Goal: Task Accomplishment & Management: Manage account settings

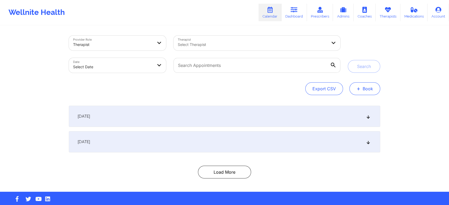
click at [372, 88] on button "+ Book" at bounding box center [365, 88] width 31 height 13
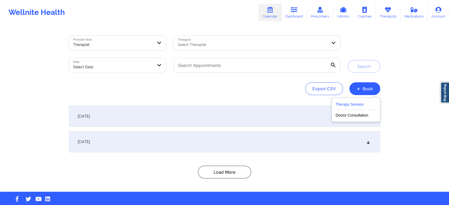
click at [344, 104] on button "Therapy Session" at bounding box center [356, 105] width 41 height 9
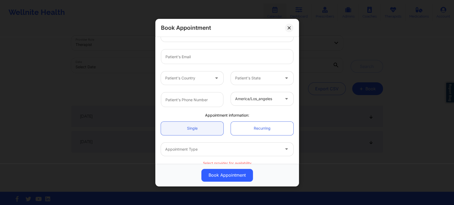
scroll to position [112, 0]
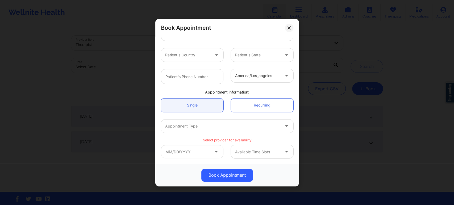
click at [272, 149] on div at bounding box center [257, 152] width 45 height 6
click at [216, 153] on span at bounding box center [217, 152] width 6 height 7
click at [199, 151] on input "text" at bounding box center [192, 151] width 62 height 13
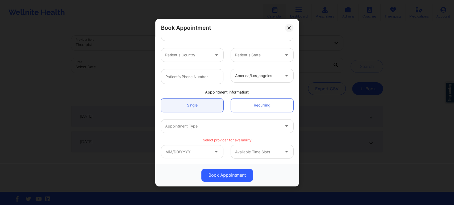
click at [282, 139] on p "Select provider for availability" at bounding box center [227, 139] width 132 height 5
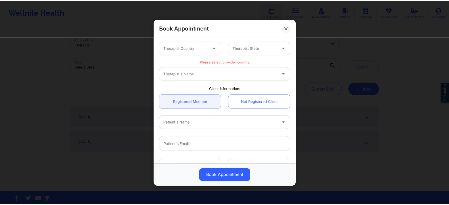
scroll to position [0, 0]
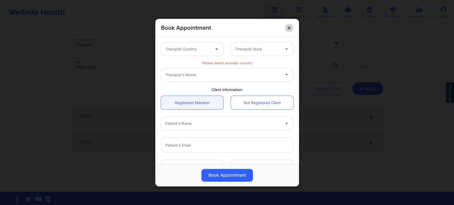
click at [288, 25] on button at bounding box center [289, 27] width 9 height 9
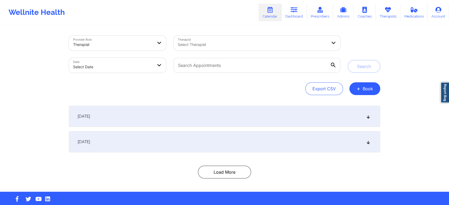
click at [265, 39] on div "Select Therapist" at bounding box center [251, 43] width 155 height 15
type input "[PERSON_NAME]"
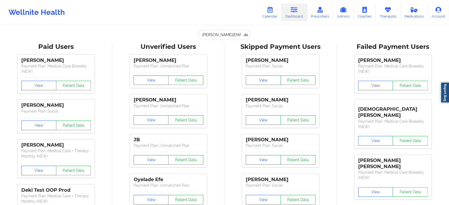
scroll to position [0, 4]
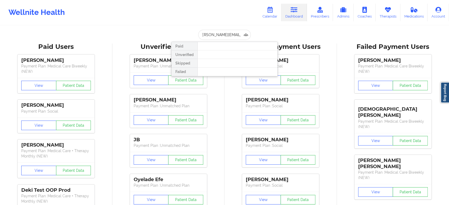
type input "[PERSON_NAME][EMAIL_ADDRESS][PERSON_NAME][DOMAIN_NAME]"
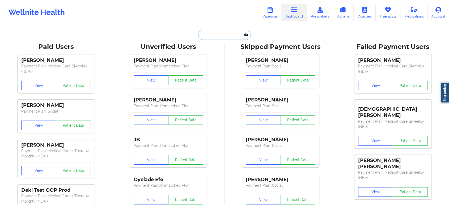
click at [225, 36] on input "text" at bounding box center [224, 35] width 53 height 10
paste input "Cori.kish@berlindenys.com"
type input "Cori.kish@berlindenys.com"
click at [180, 17] on div "Wellnite Health Calendar Dashboard Prescribers Admins Coaches Therapists Medica…" at bounding box center [224, 12] width 449 height 21
click at [236, 33] on input "text" at bounding box center [224, 35] width 53 height 10
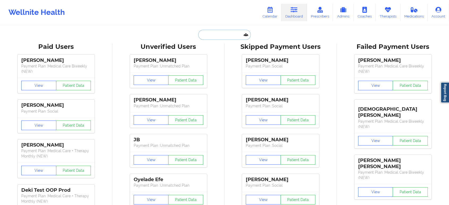
paste input "CORI A KISH"
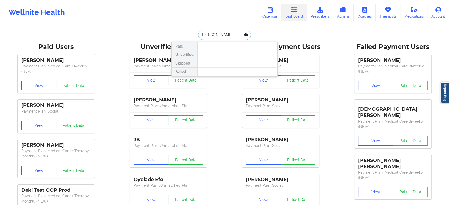
click at [236, 33] on input "CORI KISH" at bounding box center [224, 35] width 53 height 10
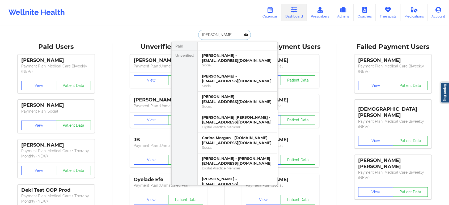
type input "CORI"
click at [235, 158] on div "Corinne Kaisch - corinne.kais@gmail.com" at bounding box center [237, 161] width 71 height 10
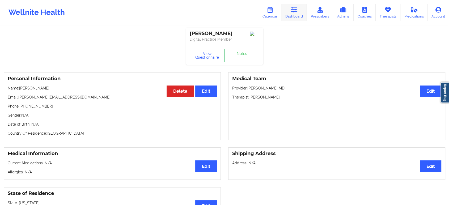
click at [298, 11] on icon at bounding box center [294, 10] width 7 height 6
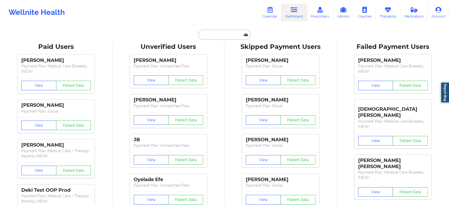
click at [215, 35] on input "text" at bounding box center [224, 35] width 53 height 10
paste input "TRANQUILITY.JOJO@YAHOO.COM"
type input "TRANQUILITY.JOJO@YAHOO.COM"
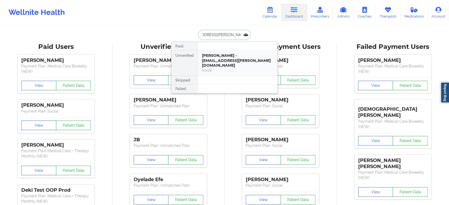
click at [235, 68] on div "Social" at bounding box center [237, 70] width 71 height 5
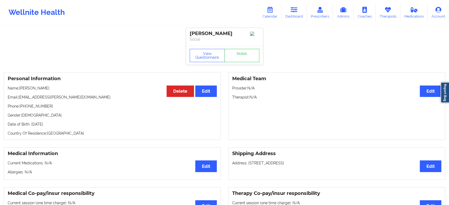
drag, startPoint x: 51, startPoint y: 91, endPoint x: 20, endPoint y: 89, distance: 30.6
click at [20, 89] on p "Name: Joanna Wruszak" at bounding box center [112, 88] width 209 height 5
copy p "[PERSON_NAME]"
click at [296, 12] on icon at bounding box center [294, 10] width 7 height 6
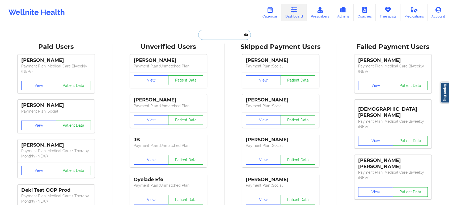
click at [225, 36] on input "text" at bounding box center [224, 35] width 53 height 10
paste input "AKAAMOM@VERIZON.NET"
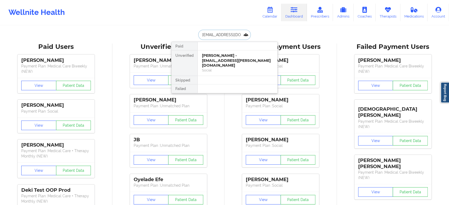
scroll to position [0, 5]
type input "AKAAMOM@VERIZON.NET"
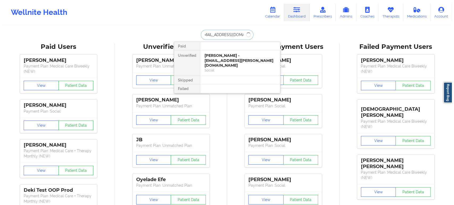
scroll to position [0, 0]
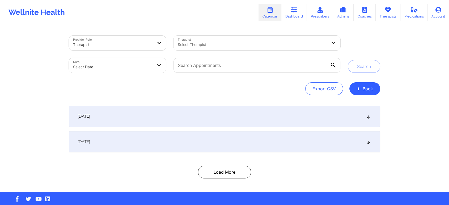
click at [270, 46] on div at bounding box center [253, 44] width 150 height 6
click at [283, 43] on div at bounding box center [247, 44] width 139 height 6
click at [140, 44] on div at bounding box center [113, 44] width 80 height 6
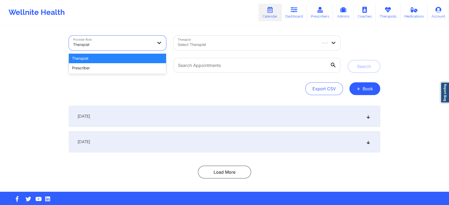
click at [140, 44] on div at bounding box center [113, 44] width 80 height 6
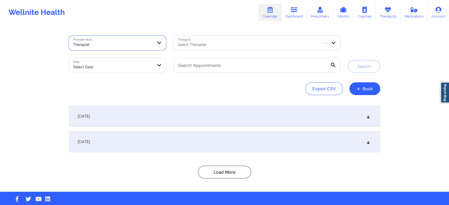
click at [236, 46] on div at bounding box center [247, 44] width 139 height 6
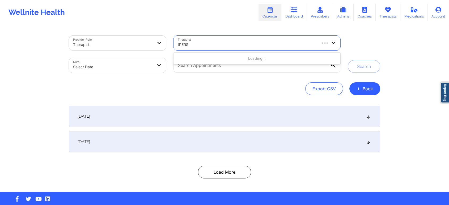
paste input "CROWNOVER"
type input "keith CROWNOVER"
click at [152, 85] on div "Export CSV + Book" at bounding box center [225, 88] width 312 height 13
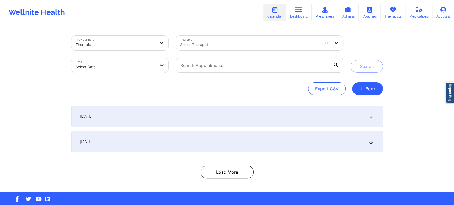
select select "2025-8"
select select "2025-9"
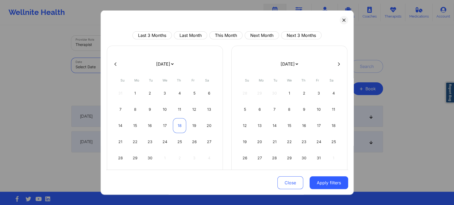
click at [181, 123] on div "18" at bounding box center [180, 125] width 14 height 15
select select "2025-8"
select select "2025-9"
select select "2025-8"
select select "2025-9"
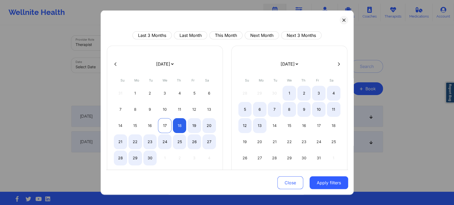
select select "2025-8"
select select "2025-9"
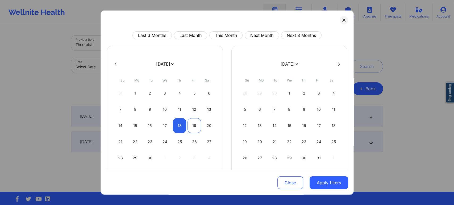
select select "2025-8"
select select "2025-9"
select select "2025-8"
select select "2025-9"
click at [134, 142] on div "22" at bounding box center [135, 142] width 14 height 15
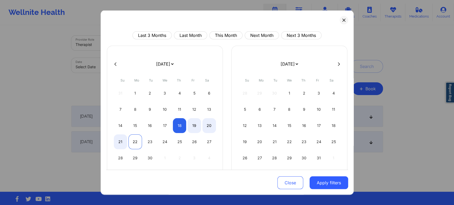
select select "2025-8"
select select "2025-9"
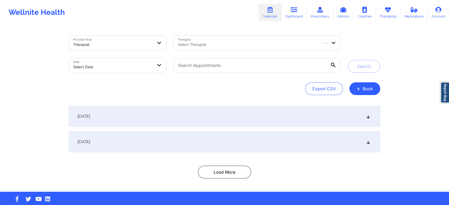
click at [157, 62] on body "Wellnite Health Calendar Dashboard Prescribers Admins Coaches Therapists Medica…" at bounding box center [224, 102] width 449 height 205
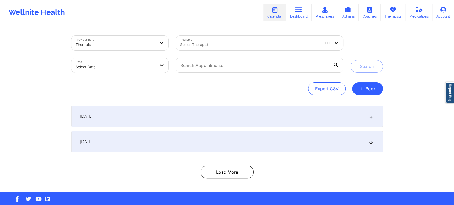
select select "2025-8"
select select "2025-9"
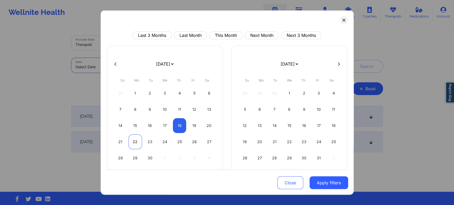
click at [133, 142] on div "22" at bounding box center [135, 142] width 14 height 15
select select "2025-8"
select select "2025-9"
select select "2025-8"
select select "2025-9"
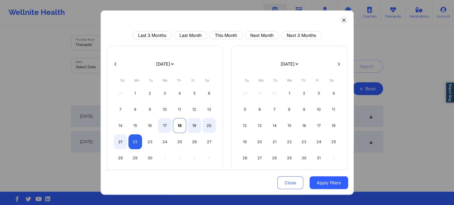
select select "2025-8"
select select "2025-9"
select select "2025-8"
select select "2025-9"
select select "2025-8"
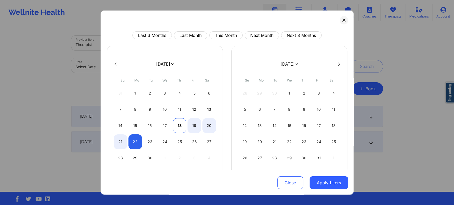
select select "2025-9"
click at [179, 125] on div "18" at bounding box center [180, 125] width 14 height 15
select select "2025-8"
select select "2025-9"
select select "2025-8"
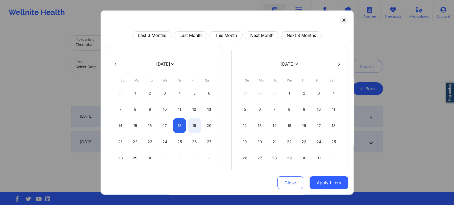
select select "2025-9"
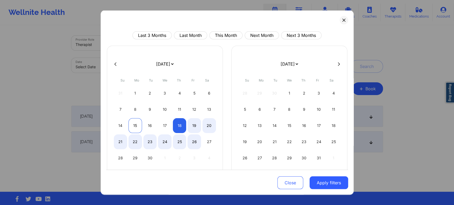
select select "2025-8"
select select "2025-9"
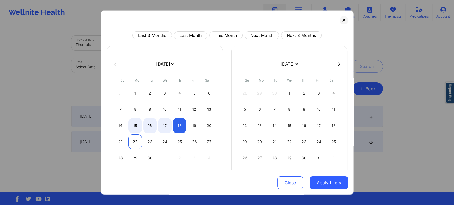
select select "2025-8"
select select "2025-9"
click at [136, 139] on div "22" at bounding box center [135, 142] width 14 height 15
select select "2025-8"
select select "2025-9"
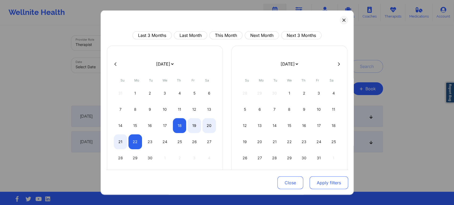
click at [317, 183] on button "Apply filters" at bounding box center [329, 183] width 39 height 13
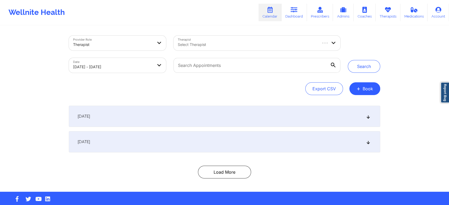
click at [258, 46] on div at bounding box center [247, 44] width 139 height 6
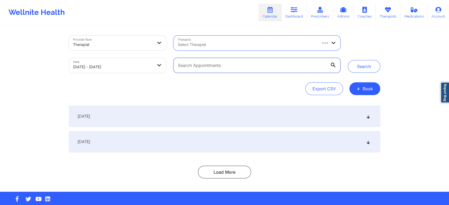
click at [249, 65] on input "text" at bounding box center [257, 65] width 167 height 15
paste input "CROWNOVER"
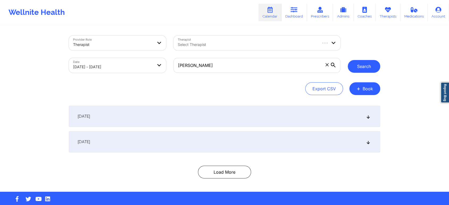
click at [369, 66] on button "Search" at bounding box center [364, 66] width 32 height 13
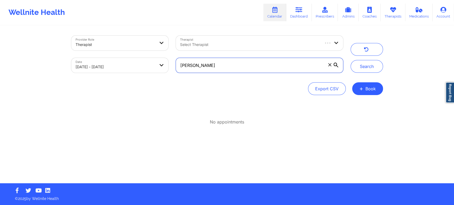
click at [227, 67] on input "Keith CROWNOVER" at bounding box center [259, 65] width 167 height 15
click at [350, 60] on button "Search" at bounding box center [366, 66] width 32 height 13
click at [262, 64] on input "Keith crownover" at bounding box center [259, 65] width 167 height 15
type input "Keith"
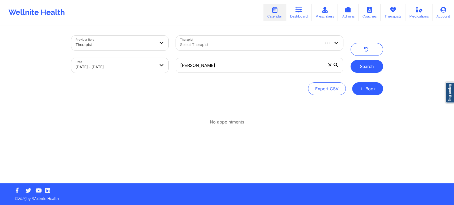
click at [364, 66] on button "Search" at bounding box center [366, 66] width 32 height 13
click at [257, 46] on div at bounding box center [249, 44] width 139 height 6
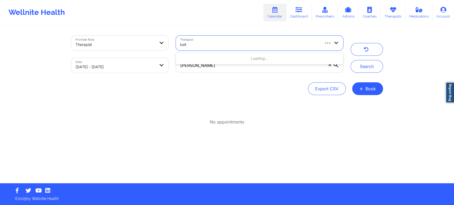
type input "keith"
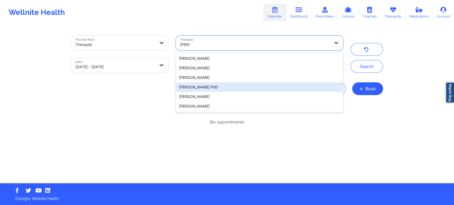
click at [205, 85] on div "Dr. Keith Crownover PhD" at bounding box center [259, 87] width 167 height 10
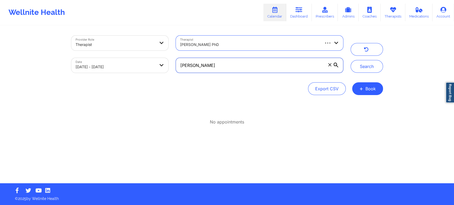
click at [226, 67] on input "Keith" at bounding box center [259, 65] width 167 height 15
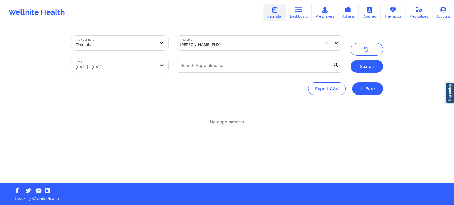
click at [374, 68] on button "Search" at bounding box center [366, 66] width 32 height 13
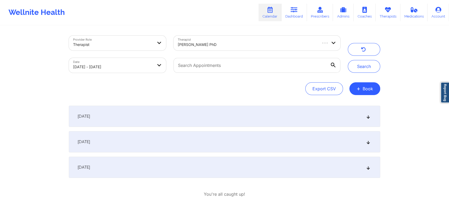
click at [370, 142] on icon at bounding box center [368, 142] width 5 height 4
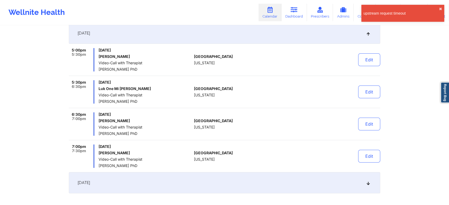
scroll to position [118, 0]
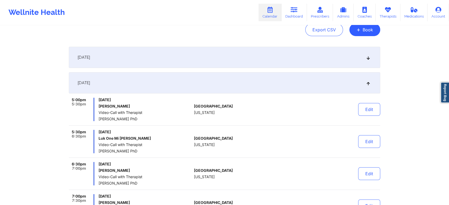
click at [370, 57] on icon at bounding box center [368, 58] width 5 height 4
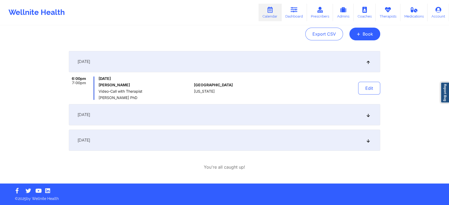
click at [370, 114] on icon at bounding box center [368, 115] width 5 height 4
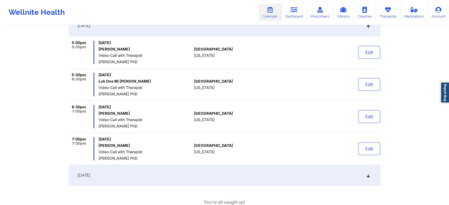
scroll to position [148, 0]
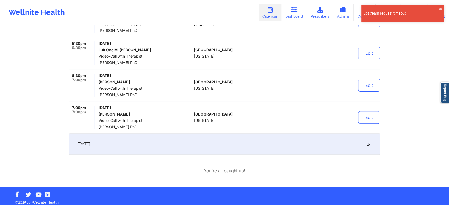
click at [370, 142] on div "September 21, 2025" at bounding box center [225, 143] width 312 height 21
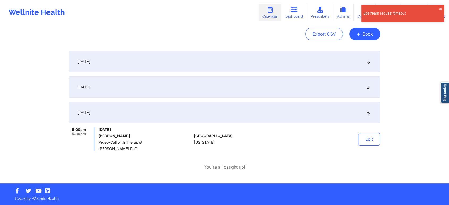
scroll to position [25, 0]
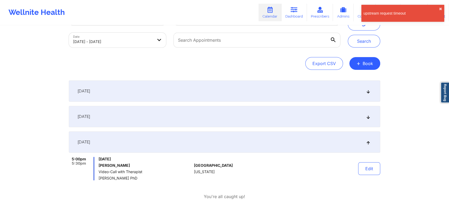
click at [369, 119] on icon at bounding box center [368, 117] width 5 height 4
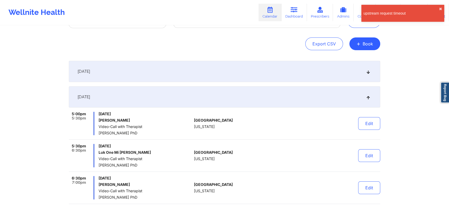
scroll to position [84, 0]
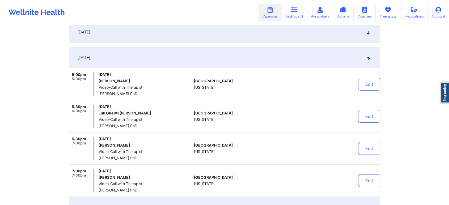
click at [271, 8] on icon at bounding box center [270, 10] width 7 height 6
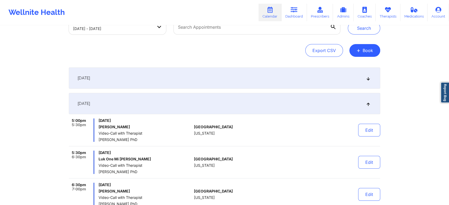
scroll to position [25, 0]
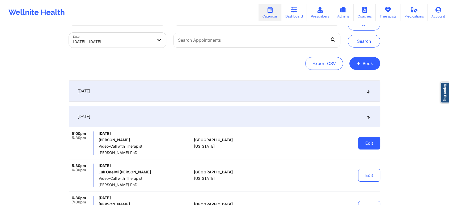
click at [372, 145] on button "Edit" at bounding box center [369, 143] width 22 height 13
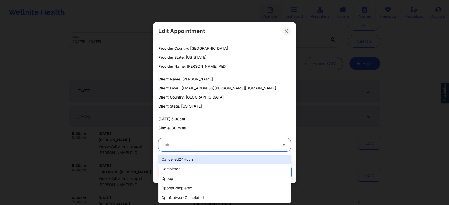
click at [271, 146] on div at bounding box center [220, 145] width 115 height 6
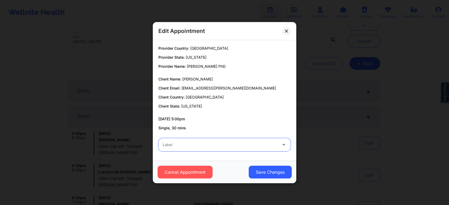
click at [271, 144] on div at bounding box center [220, 145] width 115 height 6
click at [287, 32] on icon at bounding box center [286, 30] width 3 height 3
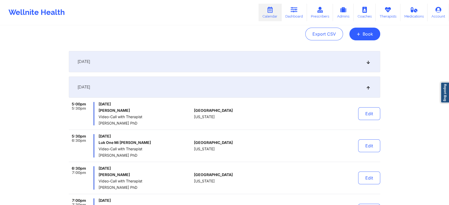
scroll to position [84, 0]
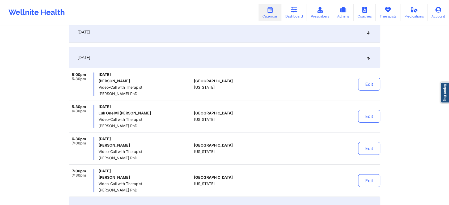
click at [220, 108] on div "United States Florida" at bounding box center [223, 116] width 59 height 23
click at [372, 82] on button "Edit" at bounding box center [369, 84] width 22 height 13
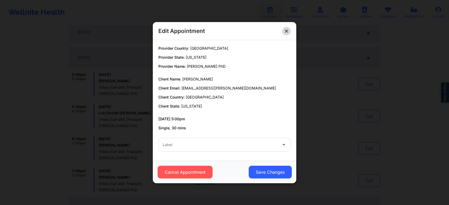
click at [289, 31] on button at bounding box center [286, 31] width 9 height 9
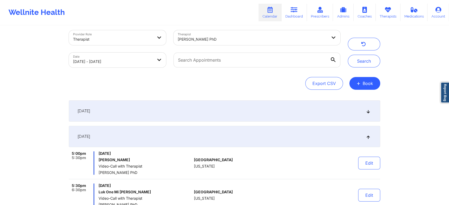
scroll to position [0, 0]
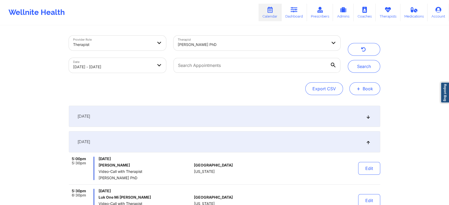
click at [367, 89] on button "+ Book" at bounding box center [365, 88] width 31 height 13
click at [361, 103] on button "Therapy Session" at bounding box center [356, 105] width 41 height 9
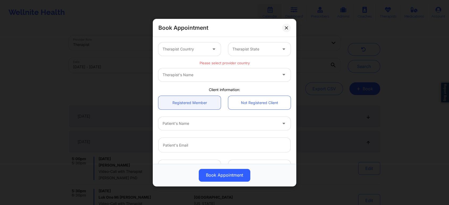
click at [202, 48] on div at bounding box center [185, 49] width 45 height 6
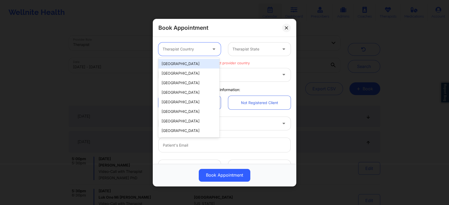
click at [184, 66] on div "[GEOGRAPHIC_DATA]" at bounding box center [188, 64] width 61 height 10
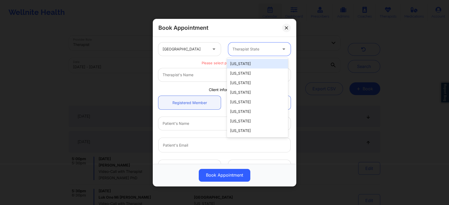
click at [247, 50] on div at bounding box center [255, 49] width 45 height 6
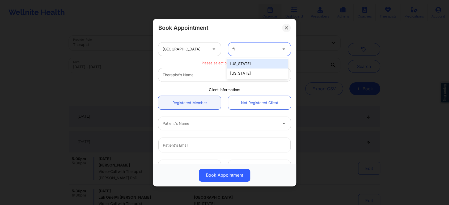
type input "flo"
click at [249, 64] on div "[US_STATE]" at bounding box center [257, 64] width 61 height 10
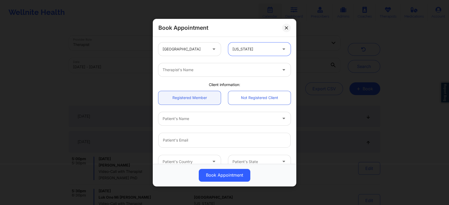
click at [249, 73] on div "Therapist's Name" at bounding box center [218, 69] width 120 height 13
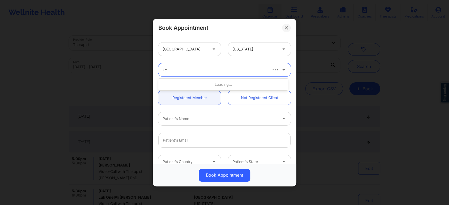
type input "k"
type input "dr. keith"
click at [287, 28] on icon at bounding box center [286, 27] width 3 height 3
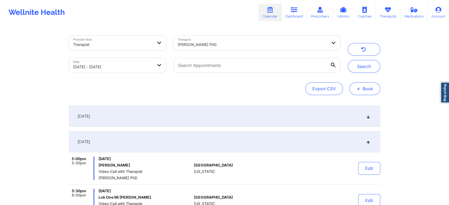
click at [369, 92] on button "+ Book" at bounding box center [365, 88] width 31 height 13
click at [354, 102] on button "Therapy Session" at bounding box center [356, 105] width 41 height 9
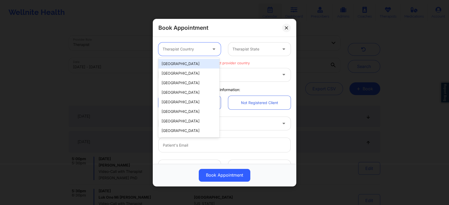
click at [204, 49] on div at bounding box center [185, 49] width 45 height 6
click at [198, 65] on div "[GEOGRAPHIC_DATA]" at bounding box center [188, 64] width 61 height 10
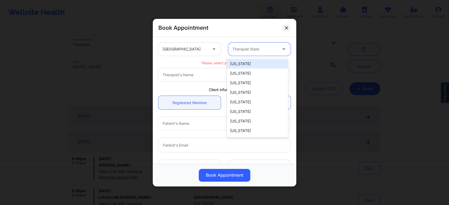
click at [268, 51] on div at bounding box center [255, 49] width 45 height 6
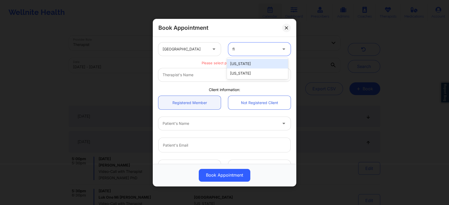
type input "flo"
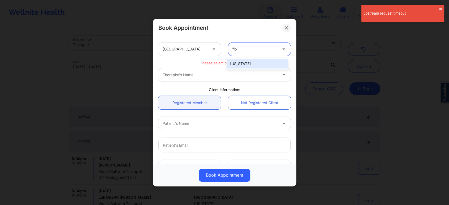
click at [261, 65] on div "[US_STATE]" at bounding box center [257, 64] width 61 height 10
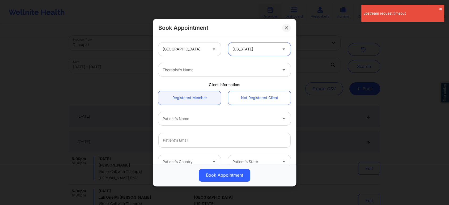
click at [275, 70] on div "Therapist's Name" at bounding box center [224, 69] width 132 height 13
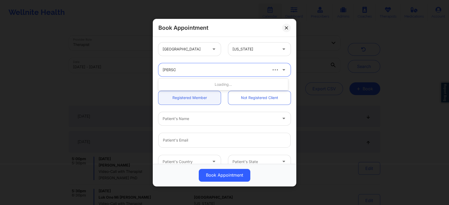
type input "dr. keith"
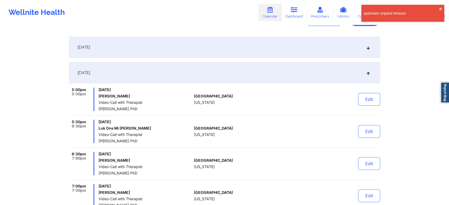
scroll to position [59, 0]
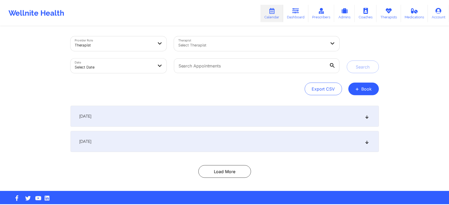
scroll to position [8, 0]
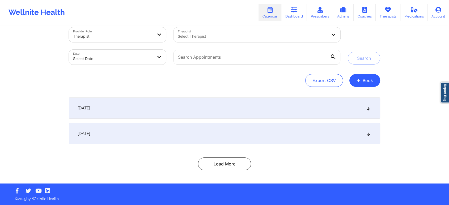
click at [236, 39] on div at bounding box center [253, 36] width 150 height 6
type input "[PERSON_NAME]"
click at [240, 36] on div at bounding box center [247, 36] width 139 height 6
type input "[PERSON_NAME]"
click at [260, 36] on div at bounding box center [247, 36] width 139 height 6
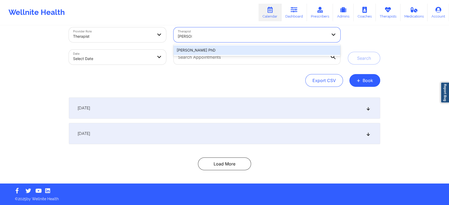
type input "[PERSON_NAME]"
click at [212, 51] on div "[PERSON_NAME] PhD" at bounding box center [257, 50] width 167 height 10
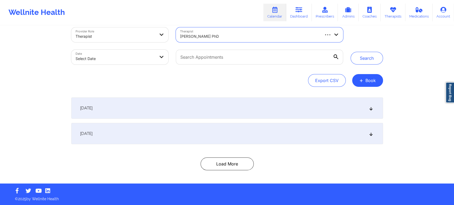
select select "2025-8"
select select "2025-9"
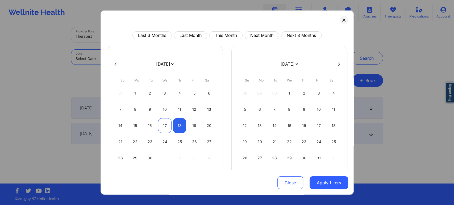
click at [163, 124] on div "17" at bounding box center [165, 125] width 14 height 15
select select "2025-8"
select select "2025-9"
select select "2025-8"
select select "2025-9"
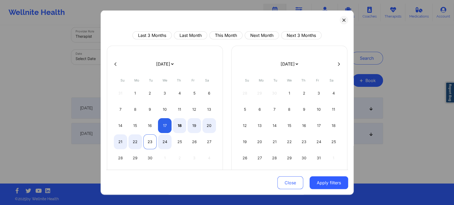
select select "2025-8"
select select "2025-9"
click at [148, 141] on div "23" at bounding box center [150, 142] width 14 height 15
select select "2025-8"
select select "2025-9"
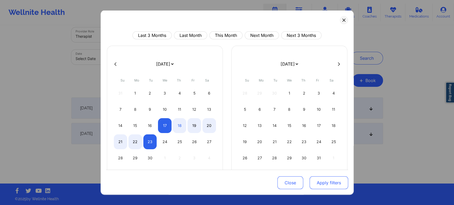
click at [335, 182] on button "Apply filters" at bounding box center [329, 183] width 39 height 13
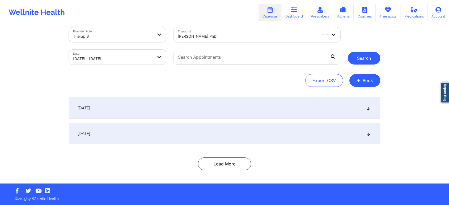
click at [368, 57] on button "Search" at bounding box center [364, 58] width 32 height 13
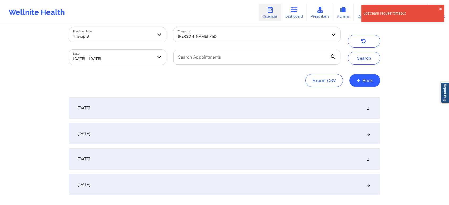
click at [366, 135] on icon at bounding box center [368, 134] width 5 height 4
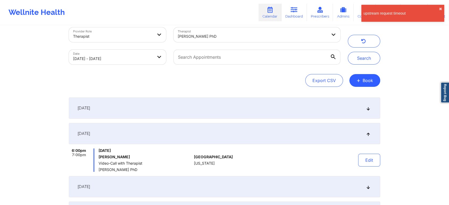
click at [366, 135] on icon at bounding box center [368, 134] width 5 height 4
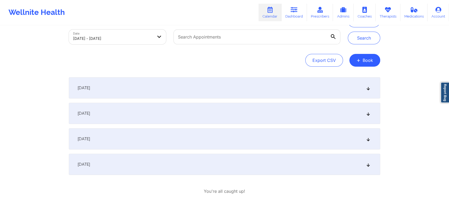
scroll to position [53, 0]
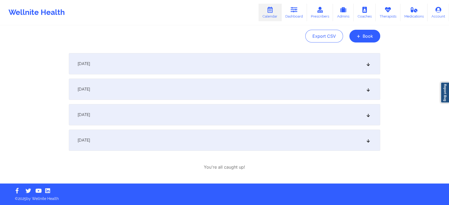
click at [368, 115] on icon at bounding box center [368, 115] width 5 height 4
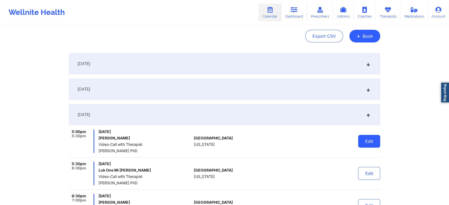
click at [369, 144] on button "Edit" at bounding box center [369, 141] width 22 height 13
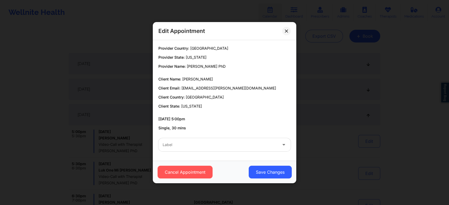
click at [198, 143] on div at bounding box center [220, 145] width 115 height 6
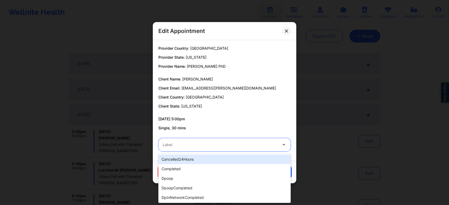
click at [196, 158] on div "cancelled24Hours" at bounding box center [224, 160] width 132 height 10
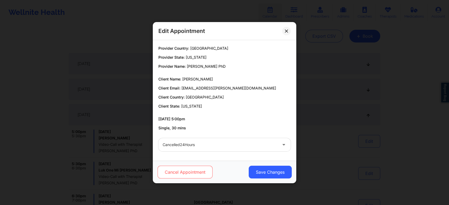
click at [194, 174] on button "Cancel Appointment" at bounding box center [185, 172] width 55 height 13
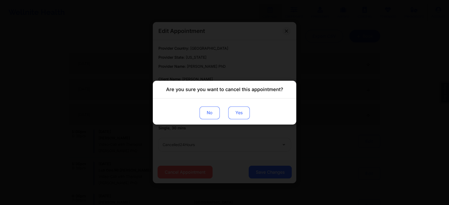
click at [242, 112] on button "Yes" at bounding box center [239, 112] width 22 height 13
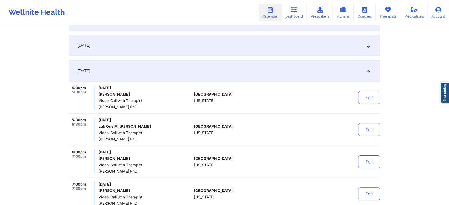
scroll to position [112, 0]
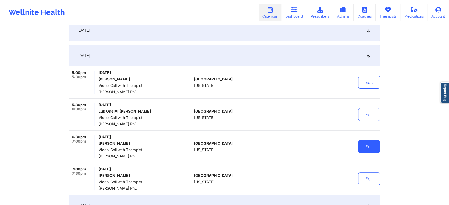
click at [375, 146] on button "Edit" at bounding box center [369, 146] width 22 height 13
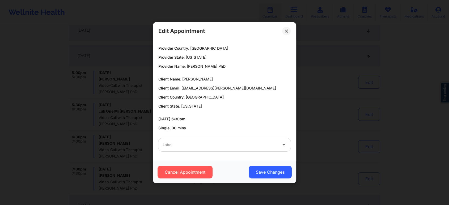
click at [256, 149] on div "Label" at bounding box center [218, 144] width 120 height 13
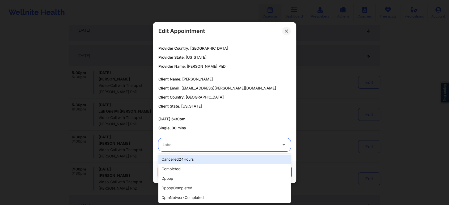
click at [175, 158] on div "cancelled24Hours" at bounding box center [224, 160] width 132 height 10
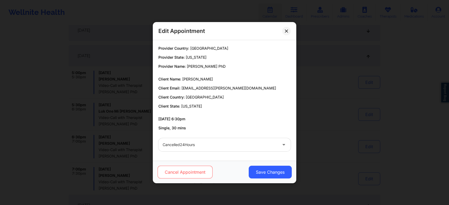
click at [174, 171] on button "Cancel Appointment" at bounding box center [185, 172] width 55 height 13
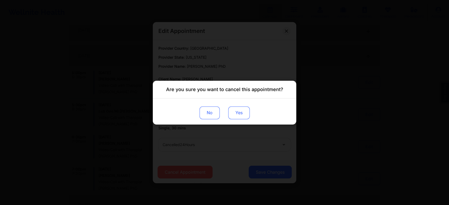
click at [243, 113] on button "Yes" at bounding box center [239, 112] width 22 height 13
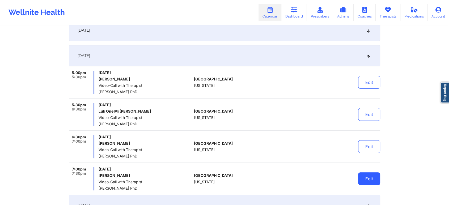
click at [371, 179] on button "Edit" at bounding box center [369, 179] width 22 height 13
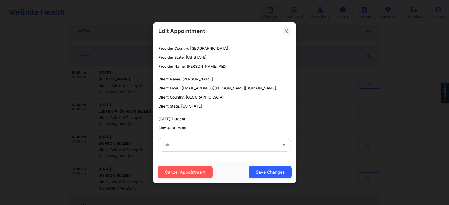
click at [253, 141] on div "Label" at bounding box center [218, 144] width 120 height 13
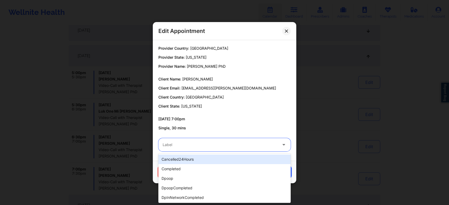
click at [187, 158] on div "cancelled24Hours" at bounding box center [224, 160] width 132 height 10
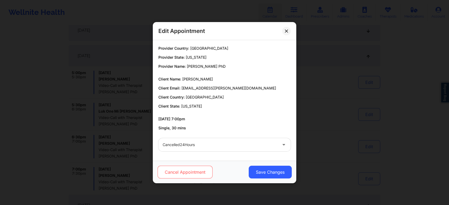
click at [181, 174] on button "Cancel Appointment" at bounding box center [185, 172] width 55 height 13
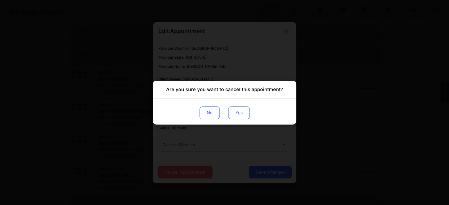
click at [240, 113] on button "Yes" at bounding box center [239, 112] width 22 height 13
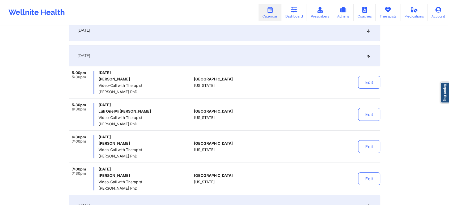
click at [368, 57] on icon at bounding box center [368, 56] width 5 height 4
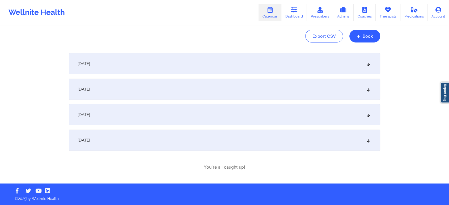
click at [367, 116] on icon at bounding box center [368, 115] width 5 height 4
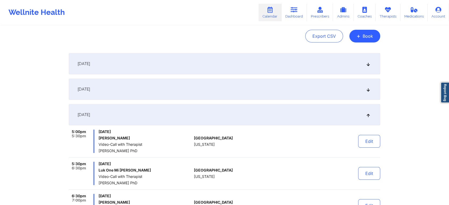
scroll to position [112, 0]
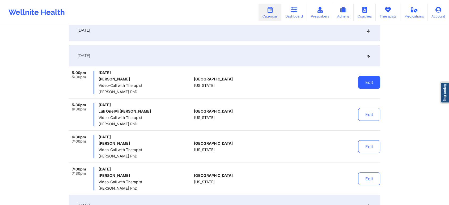
click at [368, 84] on button "Edit" at bounding box center [369, 82] width 22 height 13
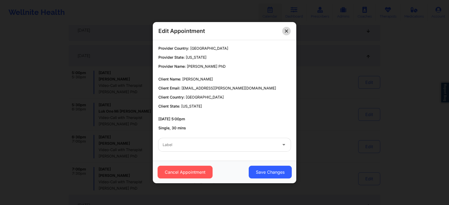
click at [287, 30] on icon at bounding box center [286, 30] width 3 height 3
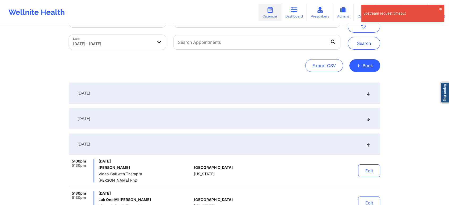
scroll to position [0, 0]
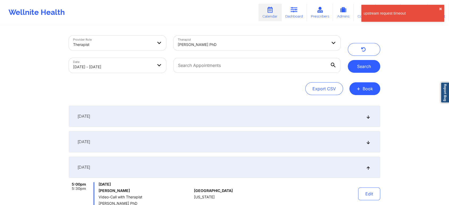
click at [365, 65] on button "Search" at bounding box center [364, 66] width 32 height 13
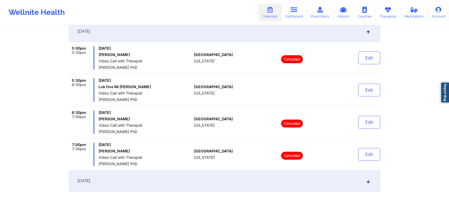
scroll to position [148, 0]
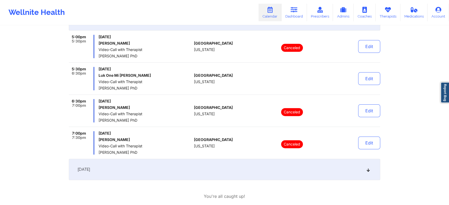
click at [369, 168] on icon at bounding box center [368, 170] width 5 height 4
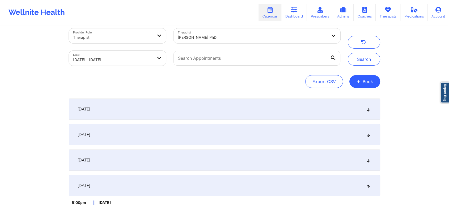
scroll to position [0, 0]
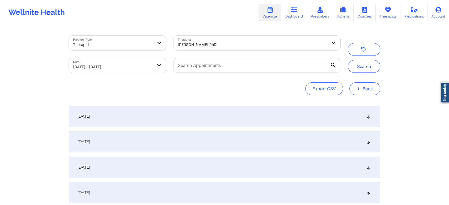
click at [370, 91] on button "+ Book" at bounding box center [365, 88] width 31 height 13
click at [358, 104] on button "Therapy Session" at bounding box center [356, 105] width 41 height 9
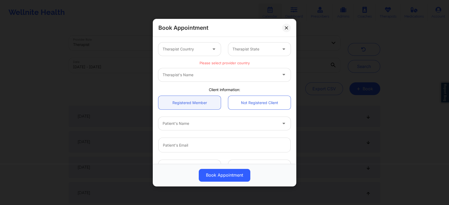
click at [199, 47] on div at bounding box center [185, 49] width 45 height 6
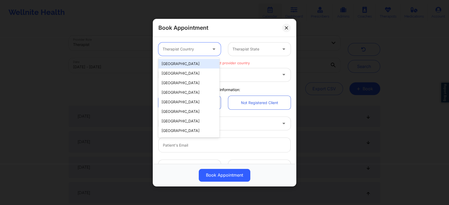
click at [183, 63] on div "United States" at bounding box center [188, 64] width 61 height 10
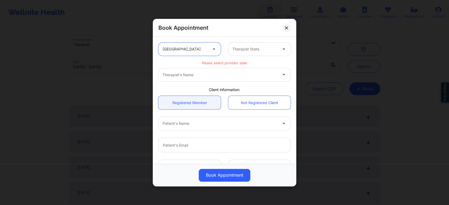
click at [241, 48] on div at bounding box center [255, 49] width 45 height 6
click at [266, 49] on div at bounding box center [255, 49] width 45 height 6
type input "okl"
click at [256, 63] on div "Oklahoma" at bounding box center [257, 64] width 61 height 10
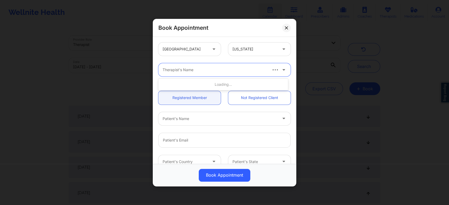
click at [256, 72] on div at bounding box center [215, 70] width 104 height 6
type input "keith cro"
click at [237, 69] on div at bounding box center [215, 70] width 104 height 6
type input "keith cro"
click at [213, 83] on div "Dr. Keith Crownover PhD" at bounding box center [223, 85] width 130 height 10
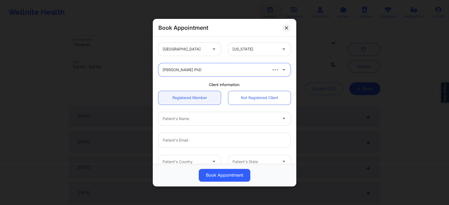
click at [274, 121] on div "Patient's Name" at bounding box center [224, 118] width 132 height 13
paste input "Joanna Wruszak"
paste input "Wruszak"
type input "Joanna Wruszak"
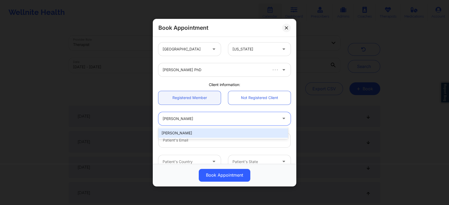
click at [213, 135] on div "Joanna Wruszak" at bounding box center [223, 133] width 130 height 10
type input "tranquility.jojo@yahoo.com"
type input "+15615706993"
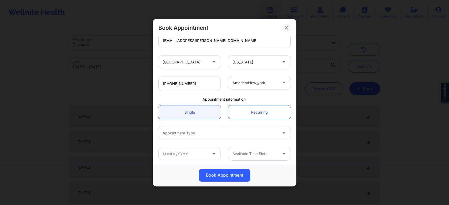
scroll to position [102, 0]
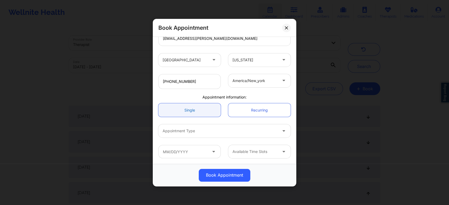
click at [190, 109] on link "Single" at bounding box center [189, 110] width 62 height 14
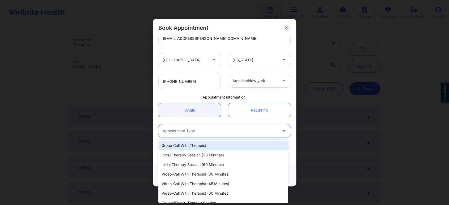
click at [250, 133] on div at bounding box center [220, 131] width 115 height 6
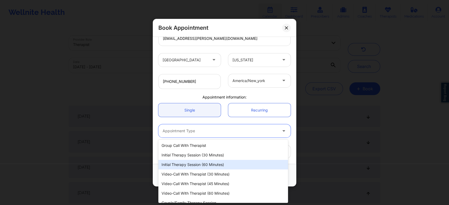
click at [226, 165] on div "Initial Therapy Session (60 minutes)" at bounding box center [223, 165] width 130 height 10
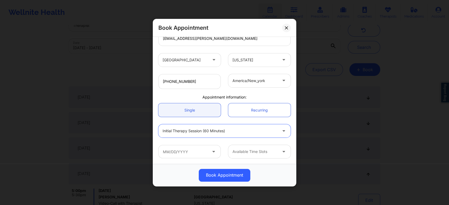
scroll to position [30, 0]
click at [212, 153] on icon at bounding box center [213, 150] width 5 height 5
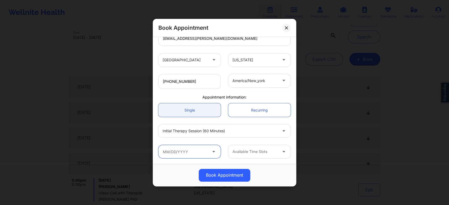
click at [187, 150] on input "text" at bounding box center [189, 151] width 62 height 13
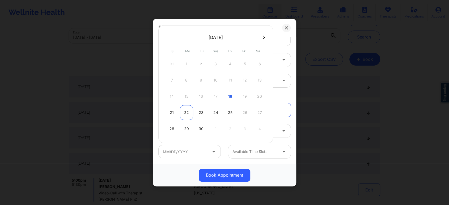
click at [189, 112] on div "22" at bounding box center [186, 112] width 13 height 15
type input "09/22/2025"
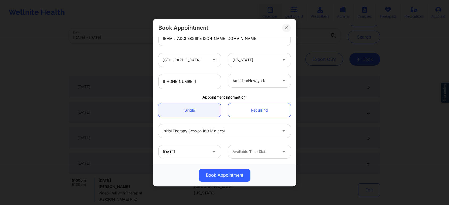
click at [273, 151] on div at bounding box center [255, 152] width 45 height 6
click at [275, 151] on div "Available Time Slots" at bounding box center [253, 151] width 50 height 13
click at [256, 165] on div "Book Appointment" at bounding box center [225, 175] width 144 height 23
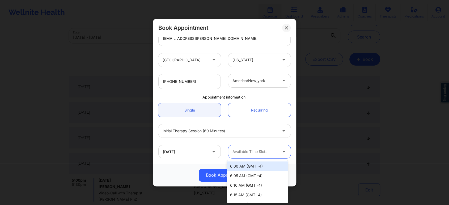
click at [259, 153] on div at bounding box center [255, 152] width 45 height 6
click at [178, 163] on div "United States Oklahoma Dr. Keith Crownover PhD Client information: Registered M…" at bounding box center [225, 100] width 144 height 127
click at [262, 152] on div at bounding box center [255, 152] width 45 height 6
click at [243, 166] on div "6:00 AM (GMT -4)" at bounding box center [257, 167] width 61 height 10
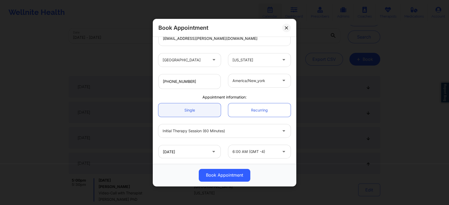
click at [185, 169] on div "Book Appointment" at bounding box center [225, 175] width 136 height 13
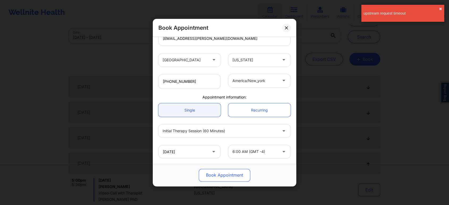
click at [227, 176] on button "Book Appointment" at bounding box center [225, 175] width 52 height 13
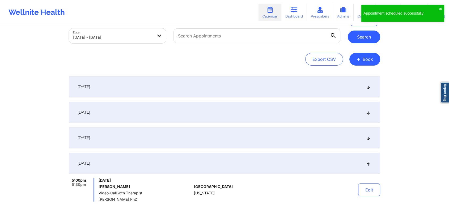
click at [367, 39] on button "Search" at bounding box center [364, 37] width 32 height 13
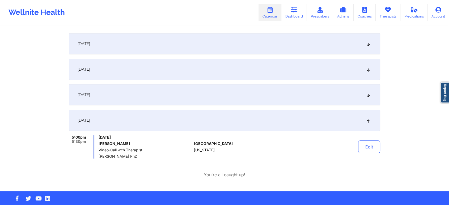
scroll to position [80, 0]
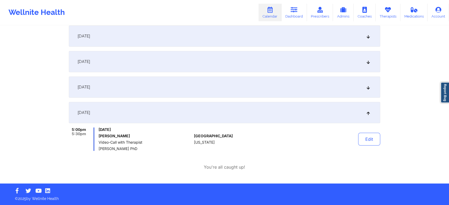
click at [369, 114] on icon at bounding box center [368, 113] width 5 height 4
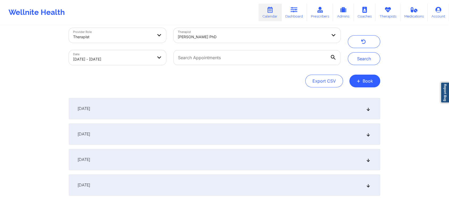
scroll to position [0, 0]
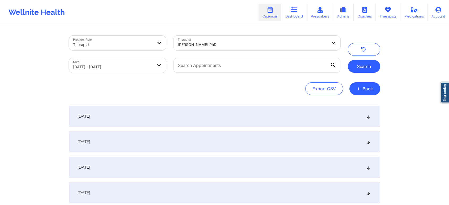
click at [362, 68] on button "Search" at bounding box center [364, 66] width 32 height 13
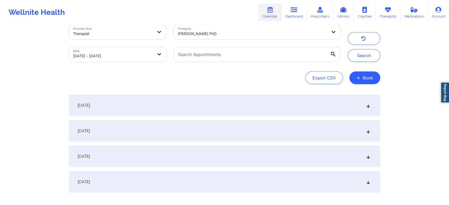
scroll to position [30, 0]
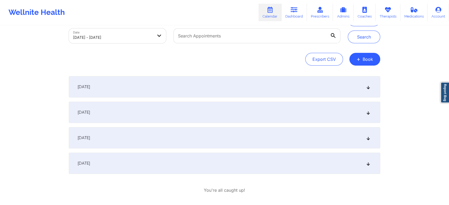
click at [371, 163] on div "September 21, 2025" at bounding box center [225, 163] width 312 height 21
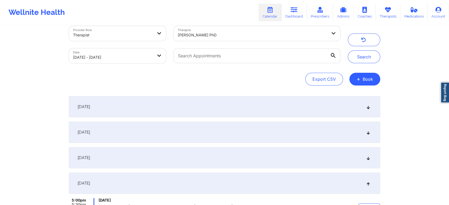
scroll to position [0, 0]
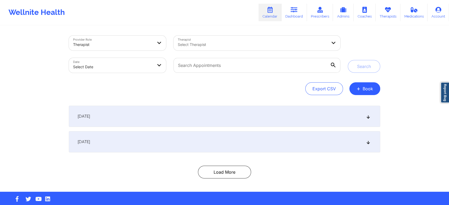
select select "2025-8"
select select "2025-9"
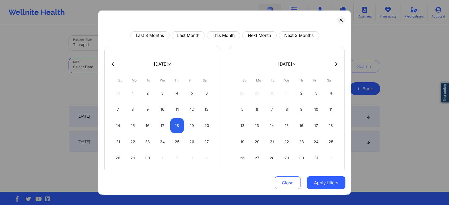
click at [147, 67] on body "Wellnite Health Calendar Dashboard Prescribers Admins Coaches Therapists Medica…" at bounding box center [224, 102] width 449 height 205
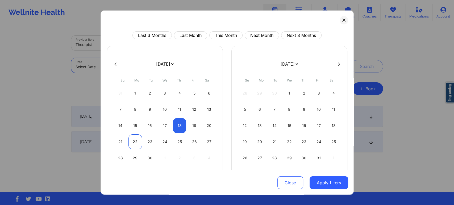
click at [133, 141] on div "22" at bounding box center [135, 142] width 14 height 15
select select "2025-8"
select select "2025-9"
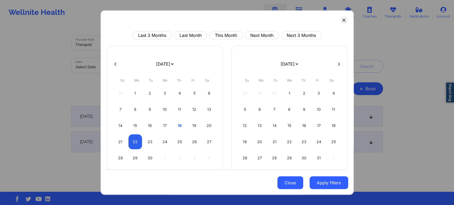
select select "2025-8"
select select "2025-9"
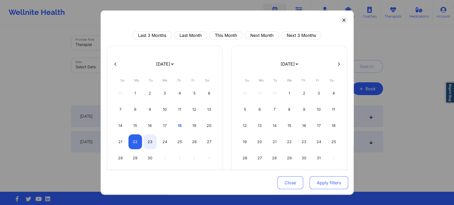
click at [320, 182] on button "Apply filters" at bounding box center [329, 183] width 39 height 13
select select "2025-8"
select select "2025-9"
select select "2025-8"
select select "2025-9"
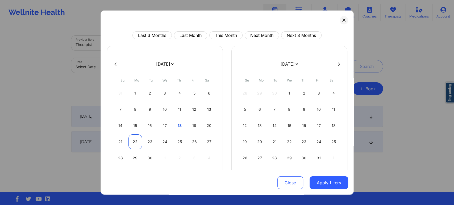
select select "2025-8"
select select "2025-9"
click at [136, 140] on div "22" at bounding box center [135, 142] width 14 height 15
select select "2025-8"
select select "2025-9"
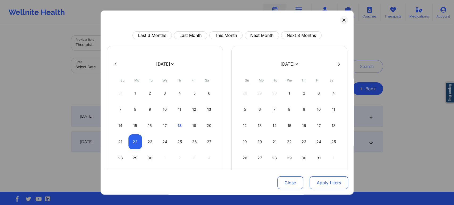
click at [332, 183] on button "Apply filters" at bounding box center [329, 183] width 39 height 13
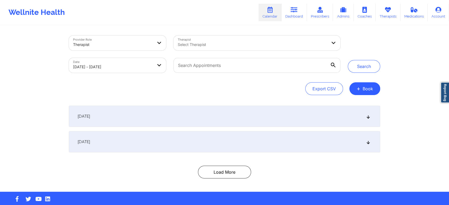
click at [281, 44] on div at bounding box center [253, 44] width 150 height 6
type input "keith cro"
click at [247, 93] on div "Export CSV + Book" at bounding box center [225, 88] width 312 height 13
click at [240, 42] on div at bounding box center [247, 44] width 139 height 6
type input "keith cro"
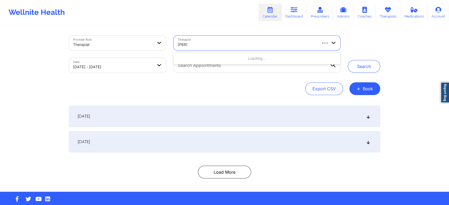
type input "keith"
click at [418, 43] on div "Provider Role Therapist Therapist Use Up and Down to choose options, press Ente…" at bounding box center [224, 96] width 449 height 192
click at [277, 41] on div at bounding box center [247, 44] width 139 height 6
type input "k"
type input "dr. keith"
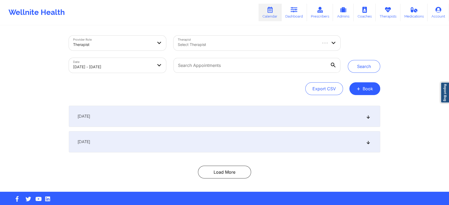
click at [232, 20] on div "Wellnite Health Calendar Dashboard Prescribers Admins Coaches Therapists Medica…" at bounding box center [224, 12] width 449 height 21
click at [271, 11] on icon at bounding box center [270, 10] width 7 height 6
click at [366, 68] on button "Search" at bounding box center [364, 66] width 32 height 13
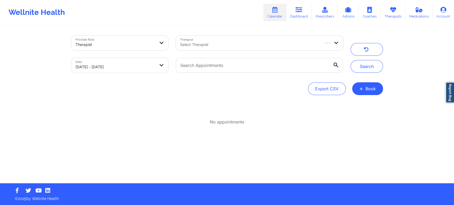
click at [266, 42] on div at bounding box center [249, 44] width 139 height 6
type input "keith cro"
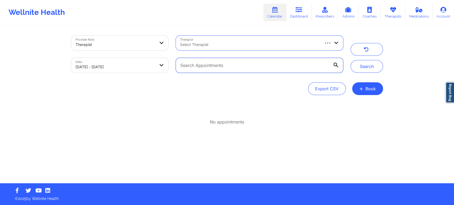
click at [234, 66] on input "text" at bounding box center [259, 65] width 167 height 15
paste input "Joanna Wruszak"
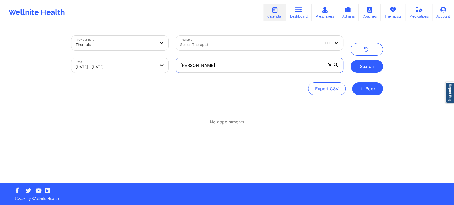
type input "Joanna Wruszak"
click at [367, 70] on button "Search" at bounding box center [366, 66] width 32 height 13
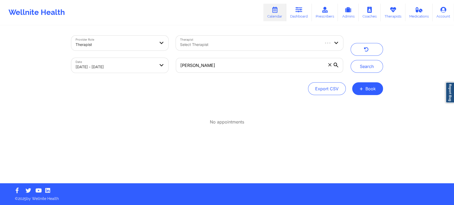
click at [307, 44] on div at bounding box center [249, 44] width 139 height 6
type input "keith cr"
click at [239, 19] on div "Wellnite Health Calendar Dashboard Prescribers Admins Coaches Therapists Medica…" at bounding box center [227, 12] width 454 height 21
click at [255, 45] on div at bounding box center [249, 44] width 139 height 6
click at [250, 60] on div "Loading..." at bounding box center [259, 59] width 167 height 10
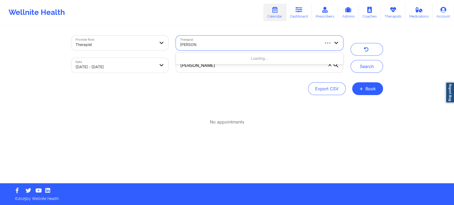
type input "keith cro"
type input "keith"
click at [280, 76] on div "Joanna Wruszak" at bounding box center [259, 65] width 174 height 22
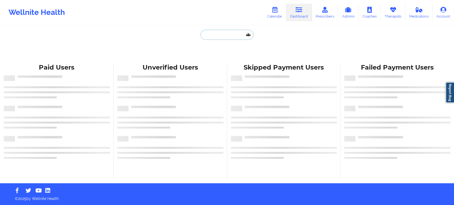
click at [224, 35] on input "text" at bounding box center [227, 35] width 53 height 10
paste input "[PERSON_NAME]"
type input "[PERSON_NAME]"
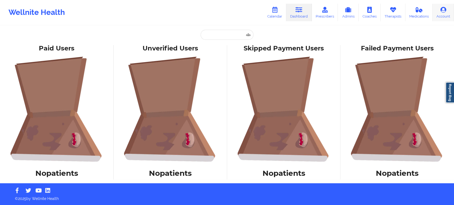
click at [448, 10] on link "Account" at bounding box center [443, 13] width 22 height 18
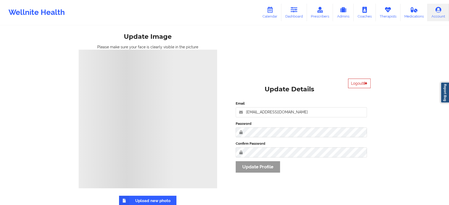
click at [362, 84] on button "Logout" at bounding box center [359, 84] width 23 height 10
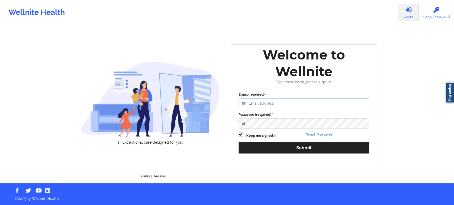
type input "[EMAIL_ADDRESS][DOMAIN_NAME]"
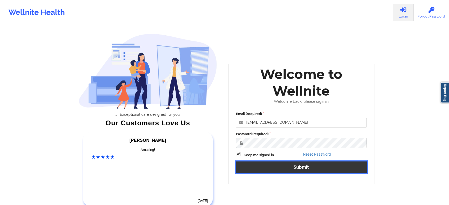
click at [319, 167] on button "Submit" at bounding box center [301, 167] width 131 height 11
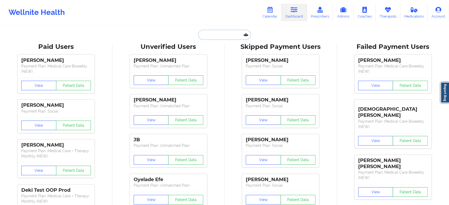
click at [236, 34] on input "text" at bounding box center [224, 35] width 53 height 10
paste input "[PERSON_NAME]"
type input "[PERSON_NAME]"
paste input "[PERSON_NAME]"
type input "[PERSON_NAME]"
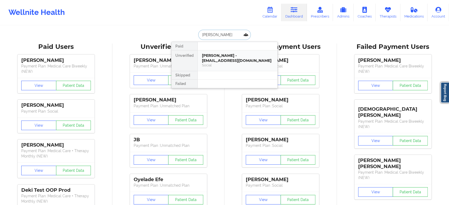
click at [223, 58] on div "[PERSON_NAME] - [EMAIL_ADDRESS][DOMAIN_NAME]" at bounding box center [237, 58] width 71 height 10
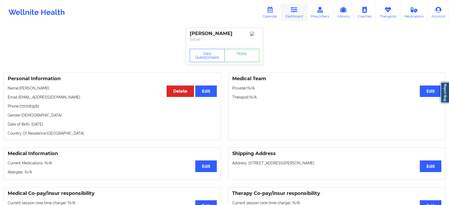
click at [294, 12] on icon at bounding box center [294, 10] width 7 height 6
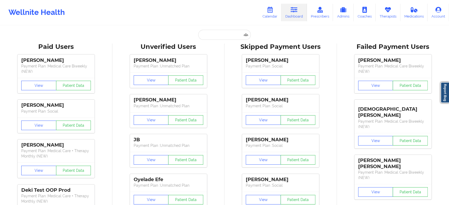
click at [294, 12] on icon at bounding box center [294, 10] width 7 height 6
click at [149, 82] on button "View" at bounding box center [151, 81] width 35 height 10
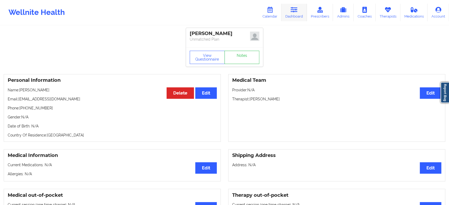
click at [296, 9] on icon at bounding box center [294, 10] width 7 height 6
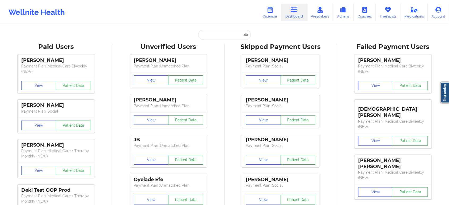
click at [264, 121] on button "View" at bounding box center [263, 120] width 35 height 10
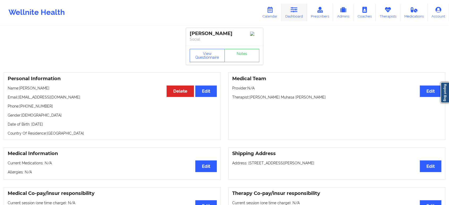
click at [299, 10] on link "Dashboard" at bounding box center [295, 13] width 26 height 18
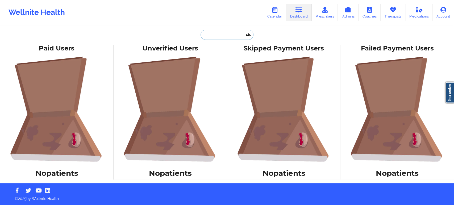
click at [229, 34] on input "text" at bounding box center [227, 35] width 53 height 10
paste input "[PERSON_NAME]"
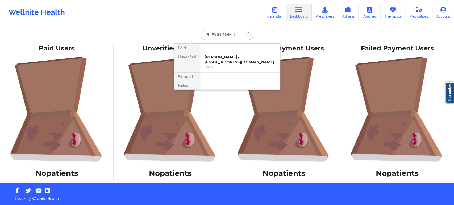
type input "[PERSON_NAME]"
